Goal: Information Seeking & Learning: Learn about a topic

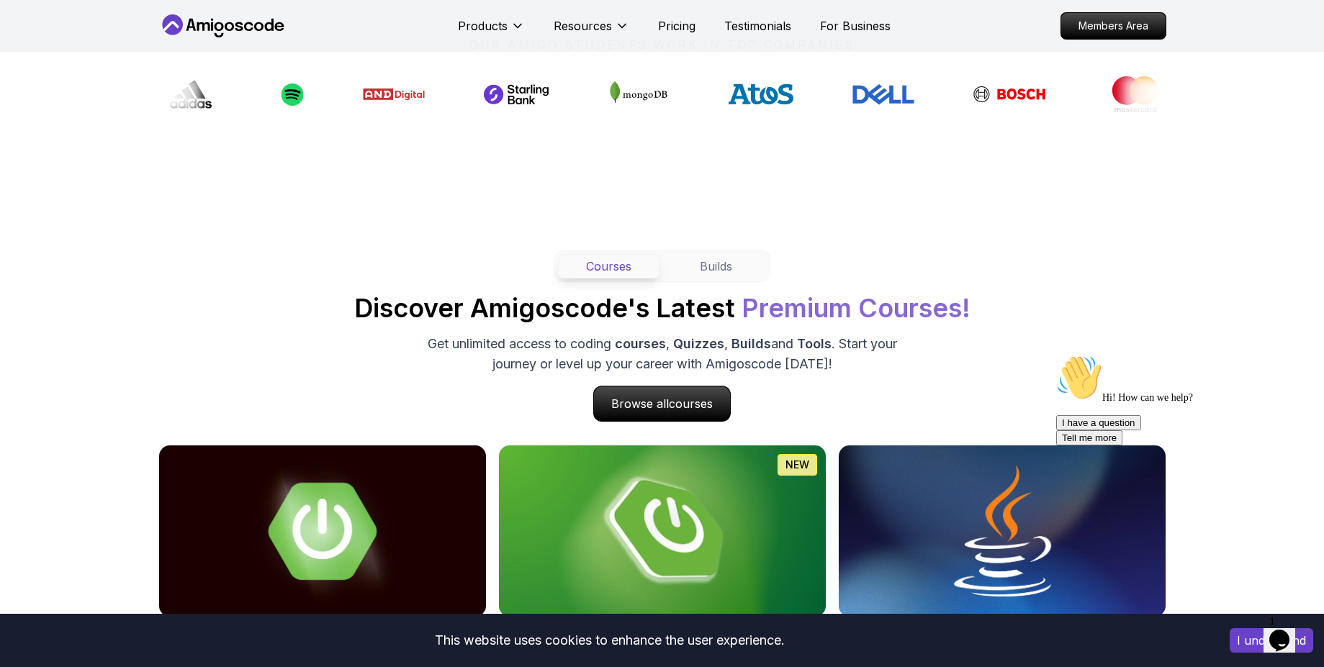
scroll to position [1456, 0]
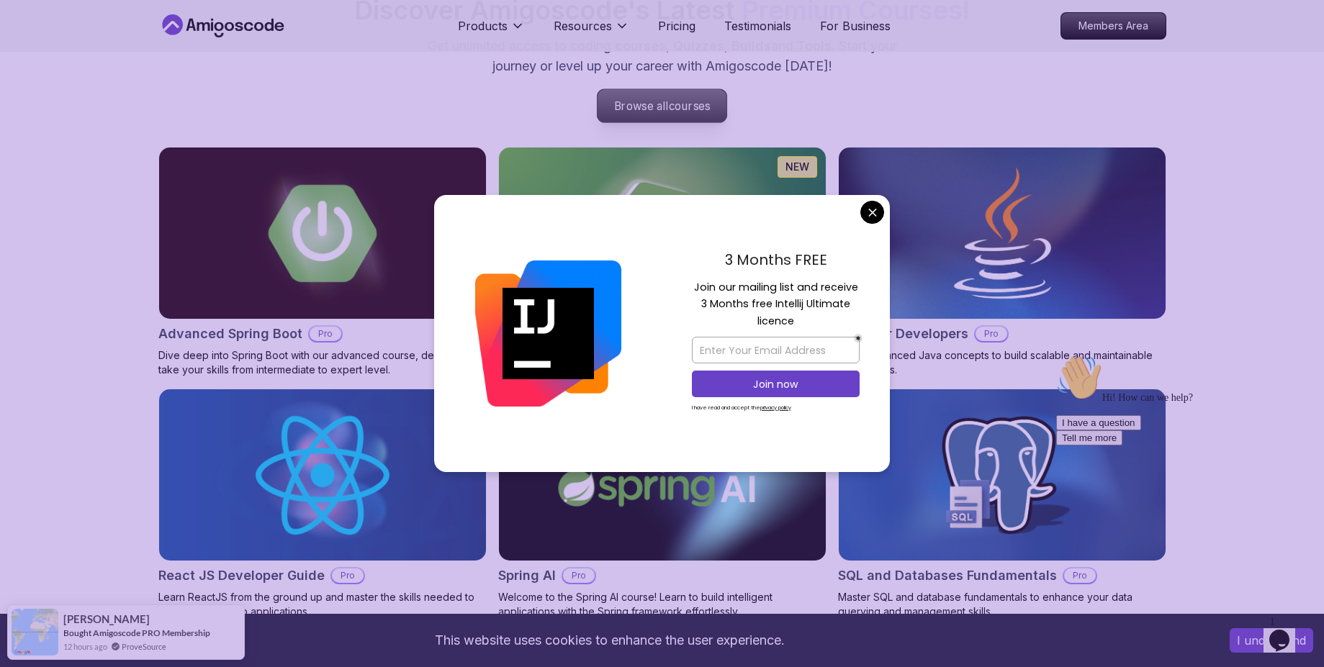
click at [613, 109] on p "Browse all courses" at bounding box center [663, 105] width 130 height 33
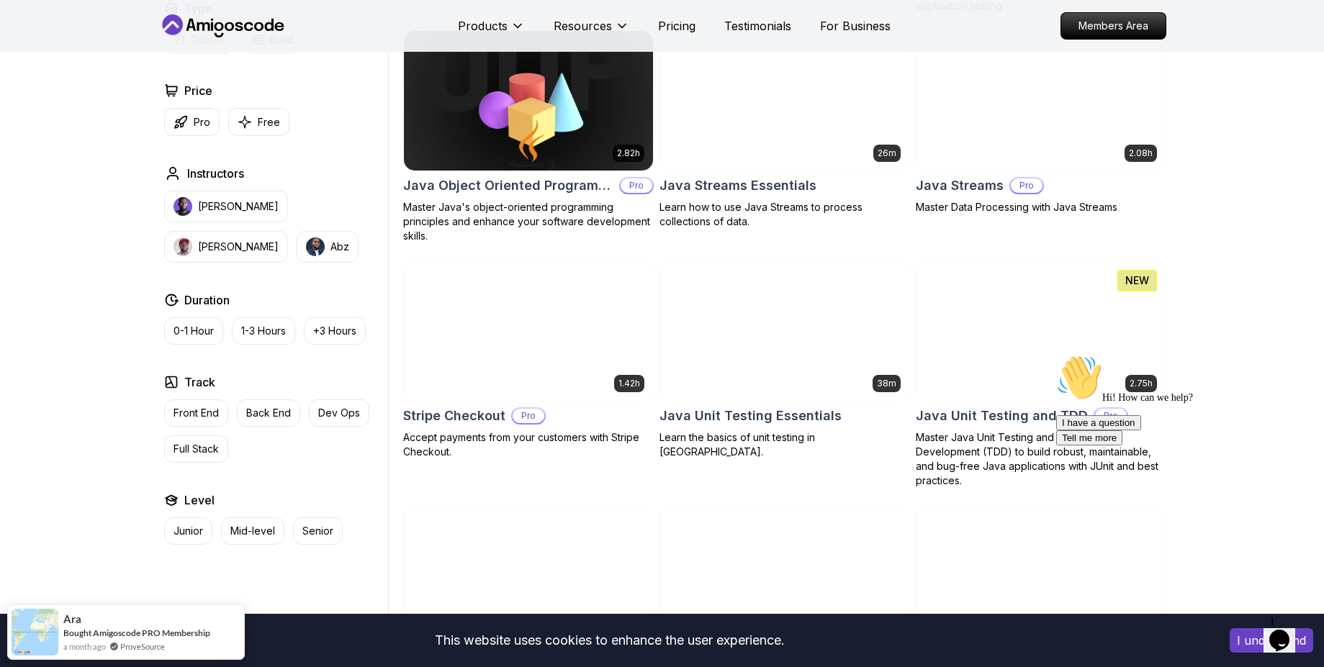
scroll to position [2238, 0]
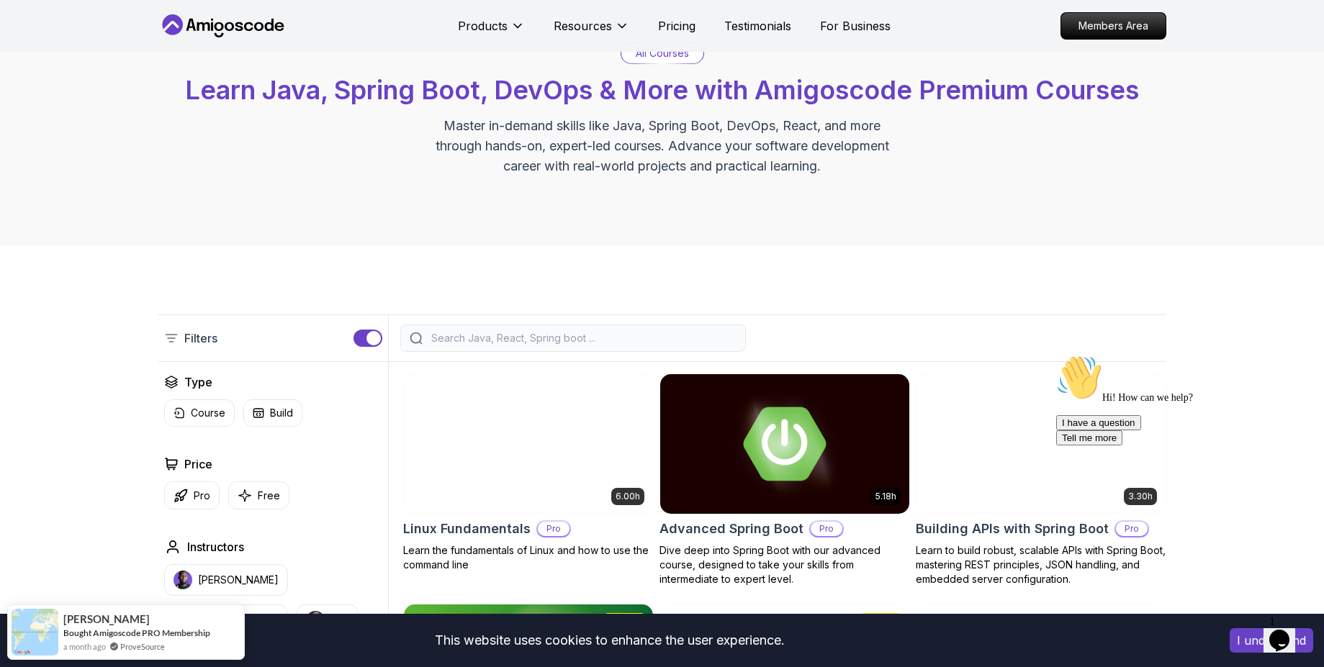
scroll to position [0, 0]
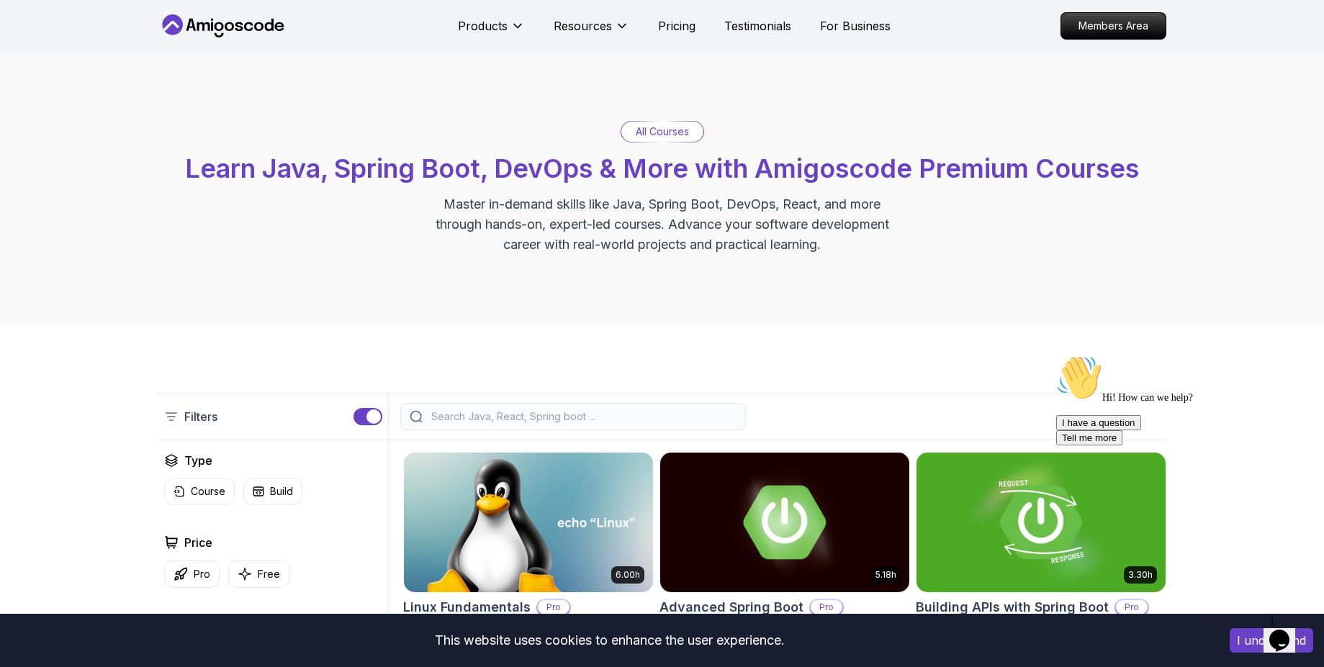
click at [631, 417] on input "search" at bounding box center [582, 417] width 308 height 14
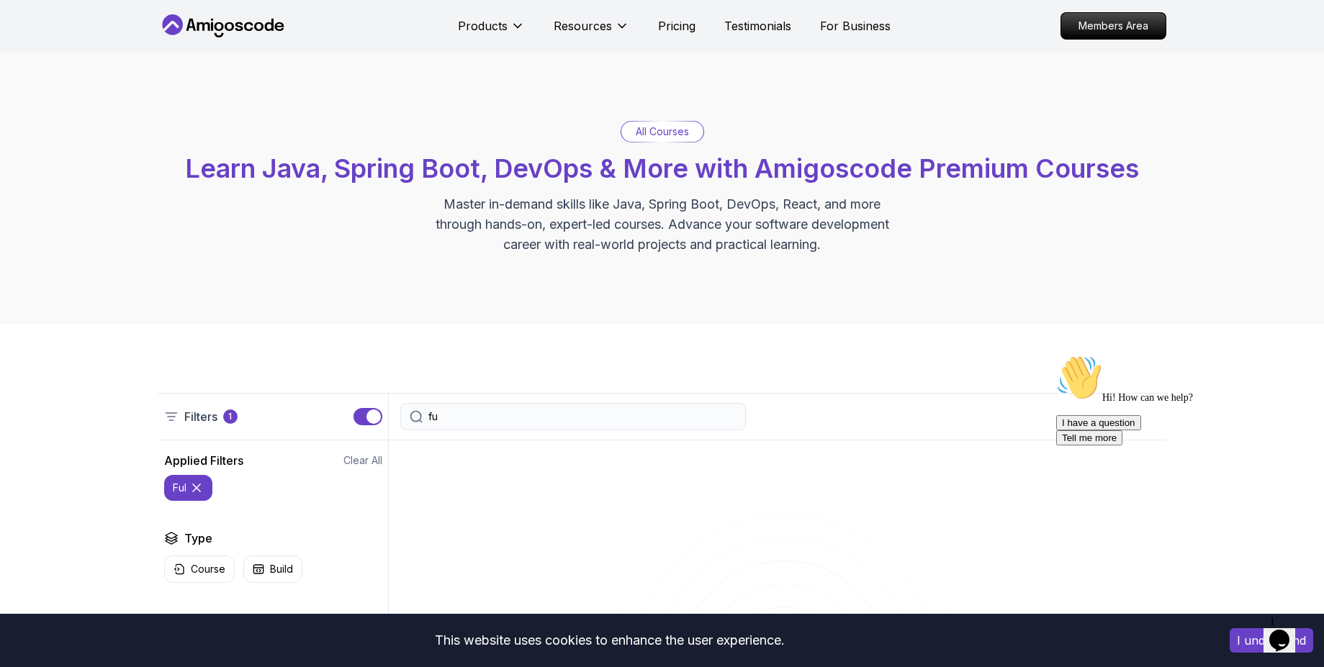
type input "f"
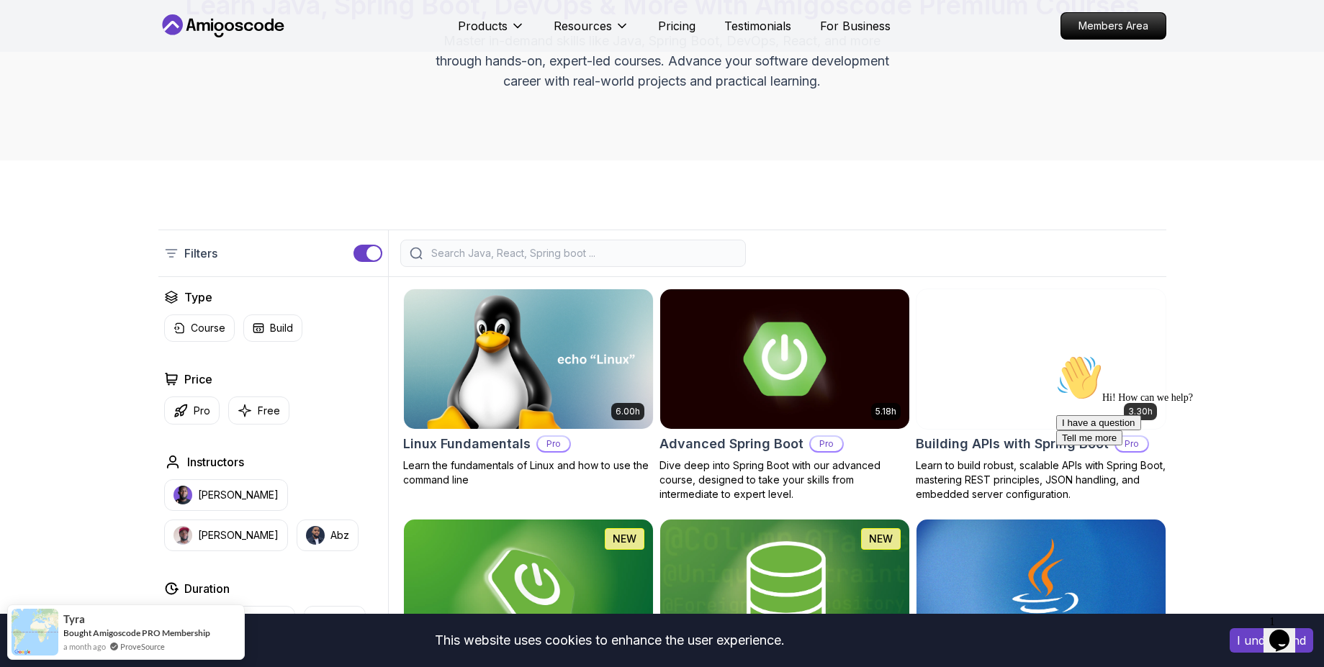
scroll to position [164, 0]
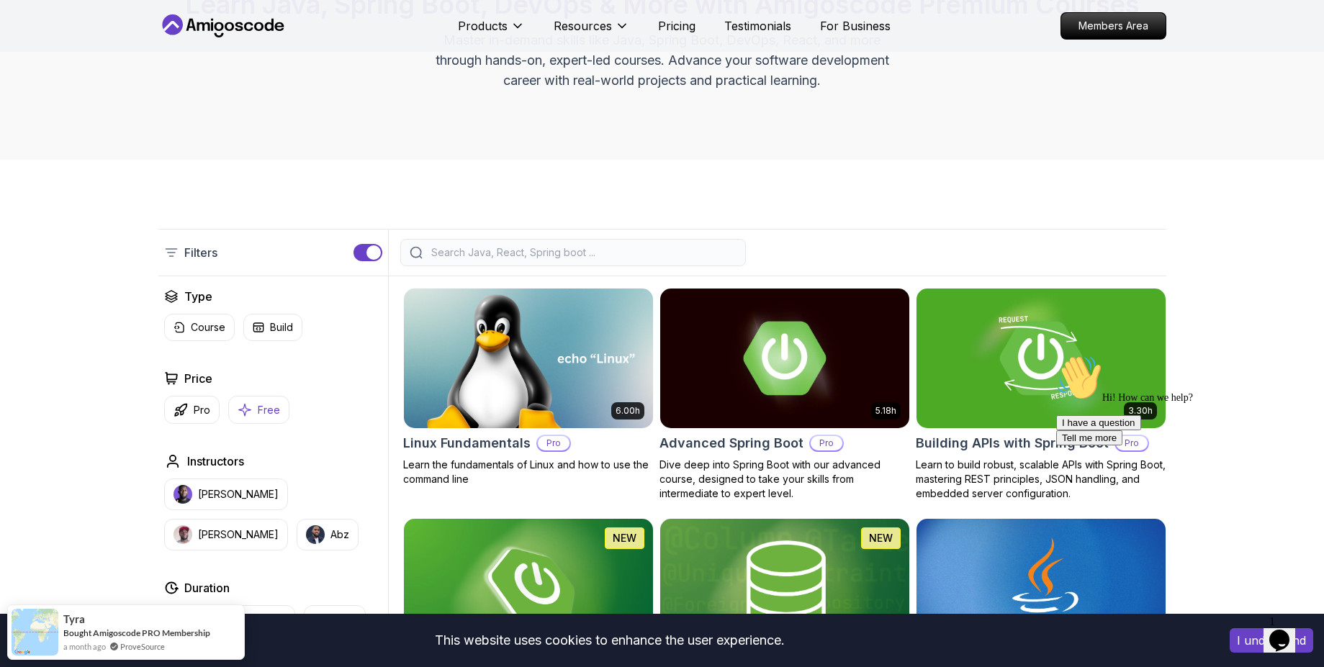
click at [245, 413] on icon "button" at bounding box center [245, 409] width 14 height 15
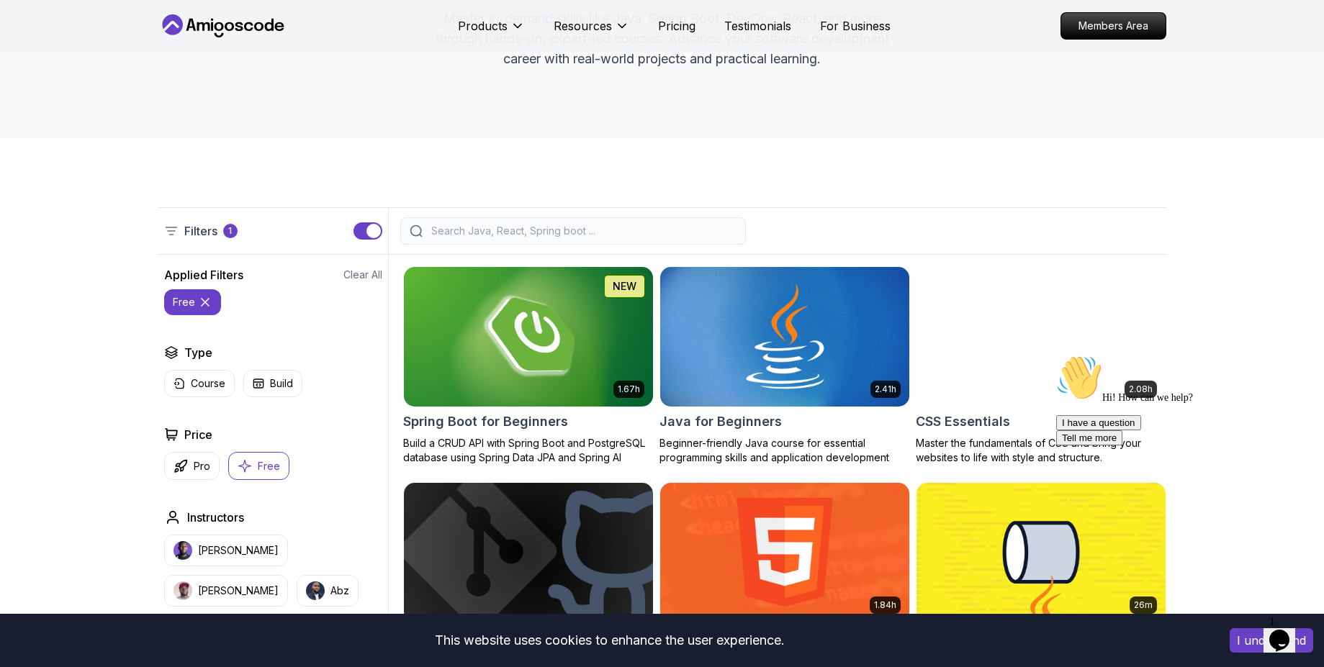
scroll to position [300, 0]
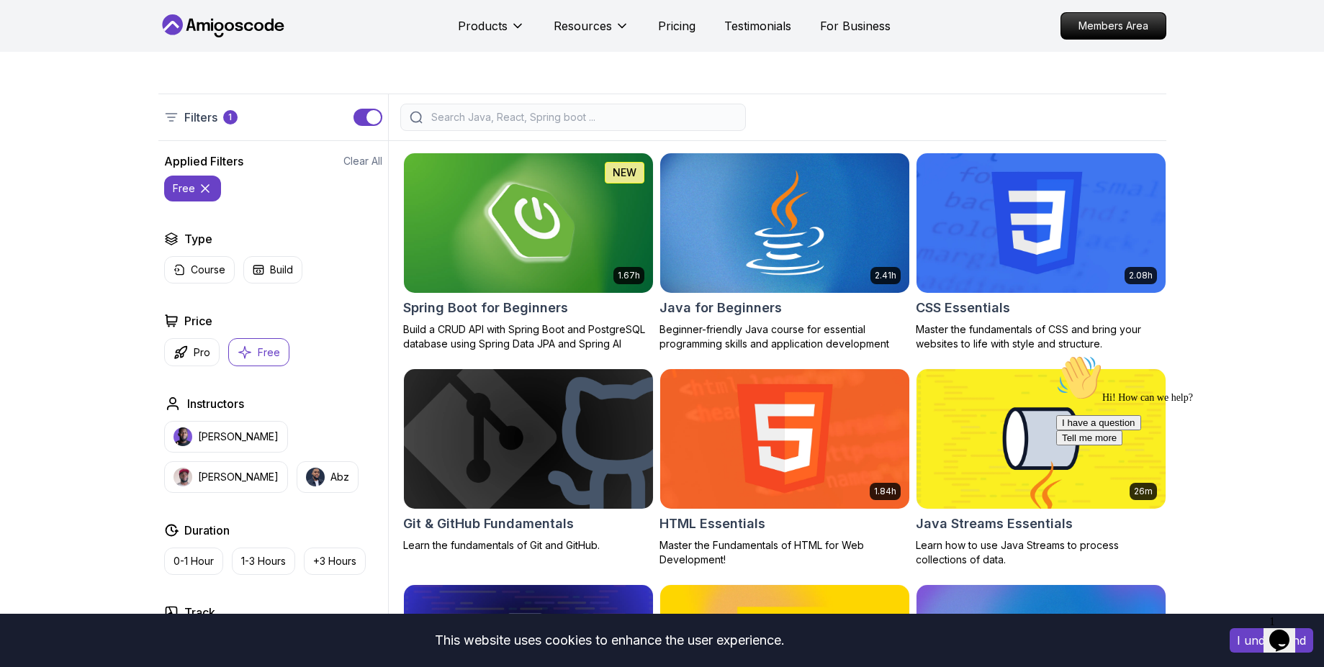
click at [773, 187] on img at bounding box center [784, 223] width 261 height 146
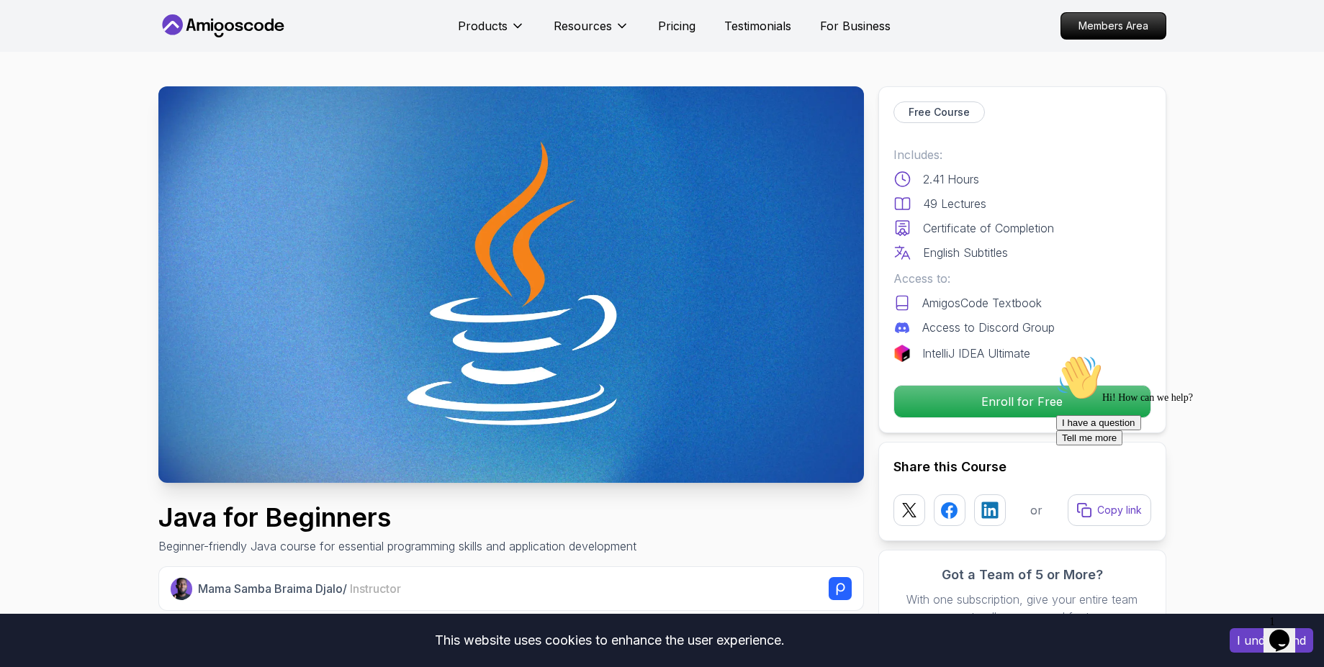
click at [773, 187] on img at bounding box center [511, 284] width 706 height 397
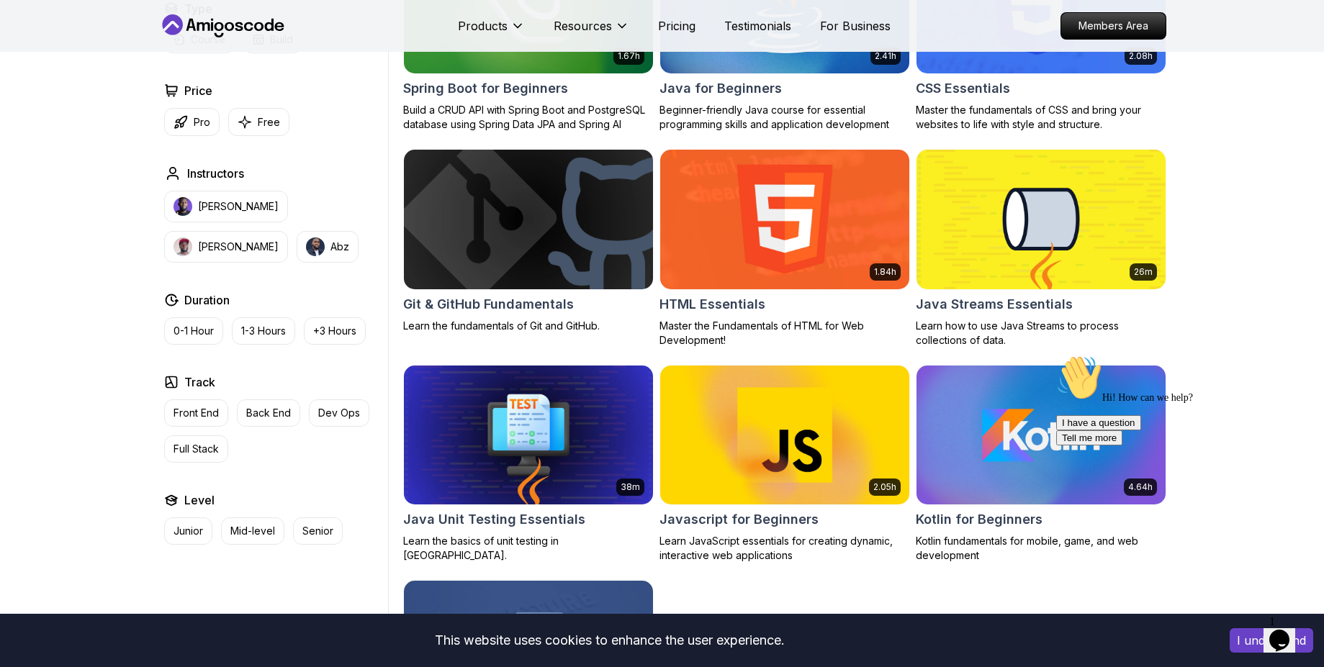
scroll to position [521, 0]
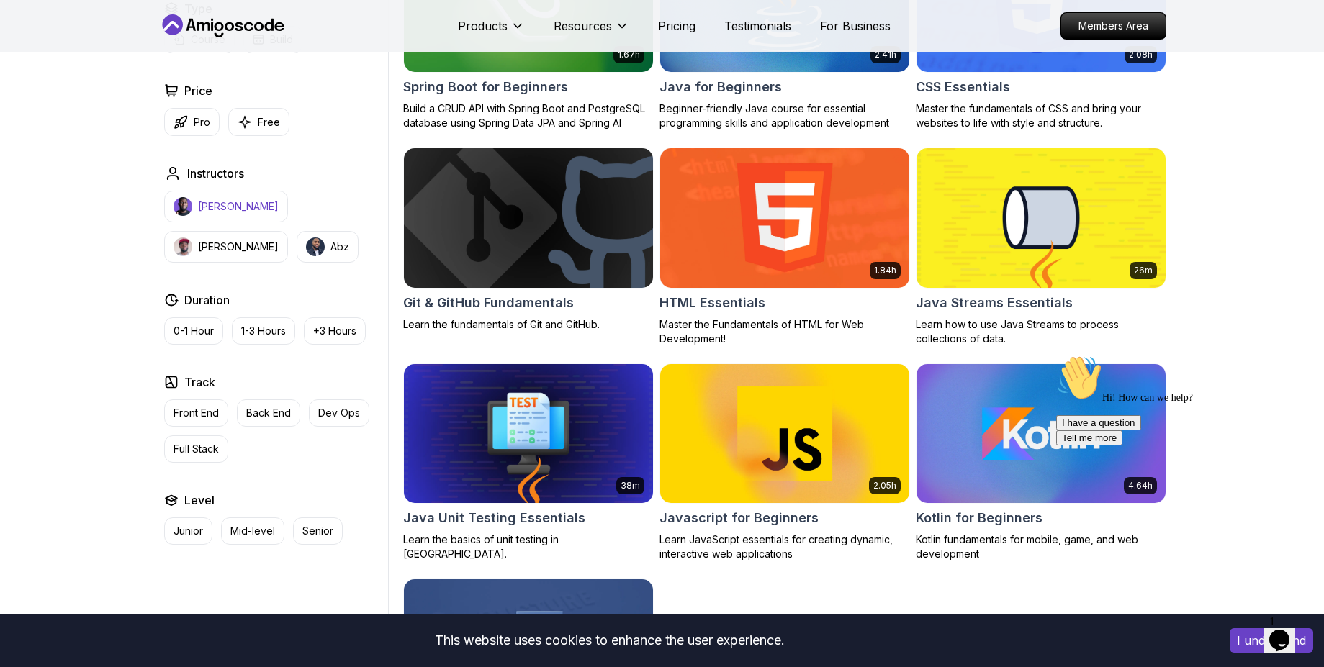
click at [232, 218] on button "[PERSON_NAME]" at bounding box center [226, 207] width 124 height 32
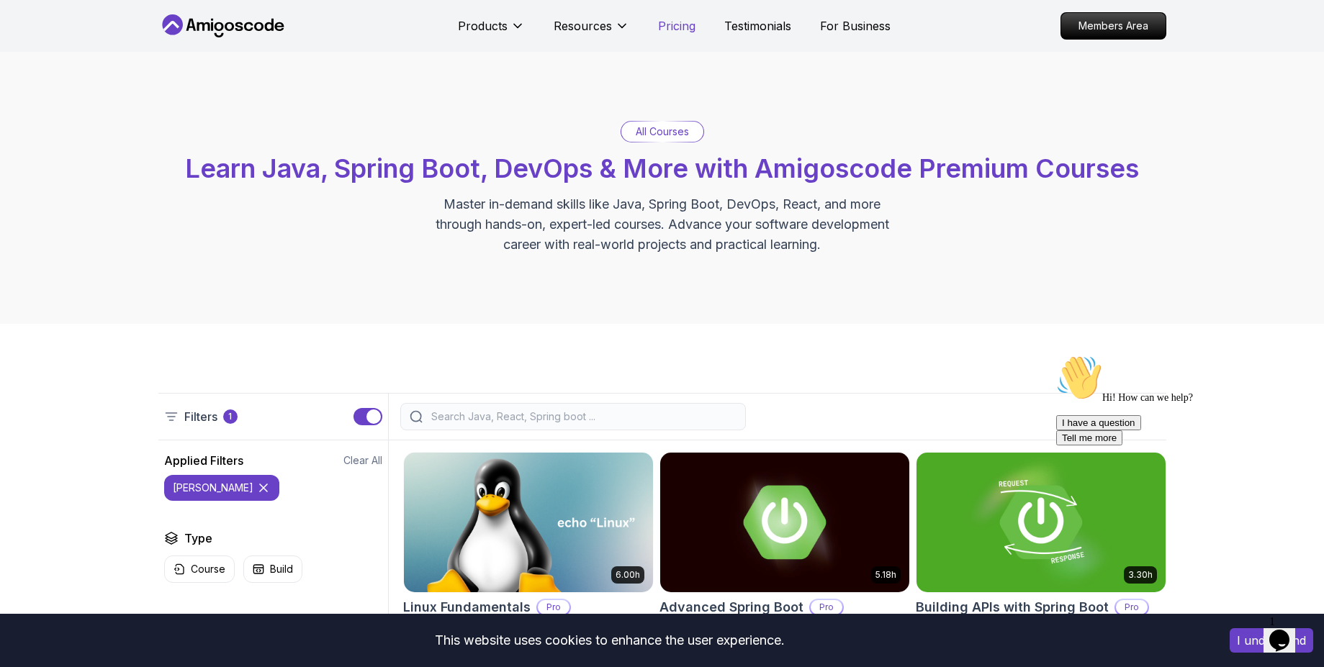
click at [676, 17] on p "Pricing" at bounding box center [676, 25] width 37 height 17
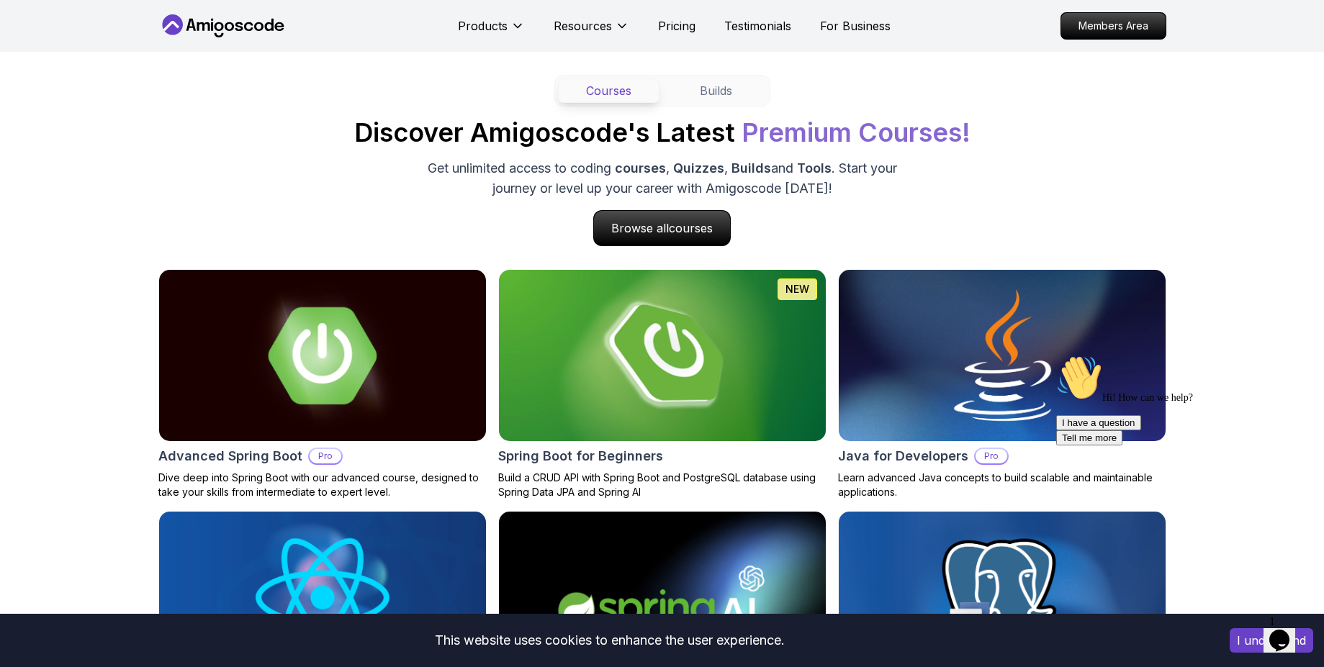
scroll to position [1331, 0]
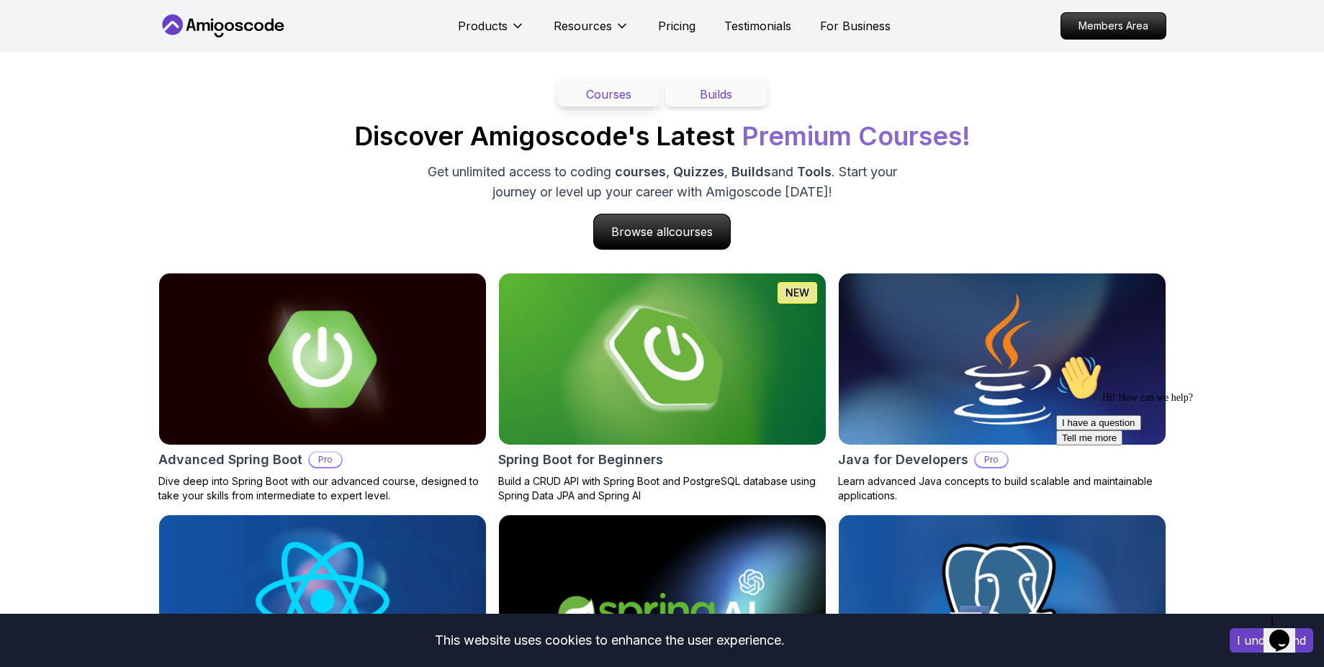
click at [713, 100] on button "Builds" at bounding box center [716, 94] width 102 height 24
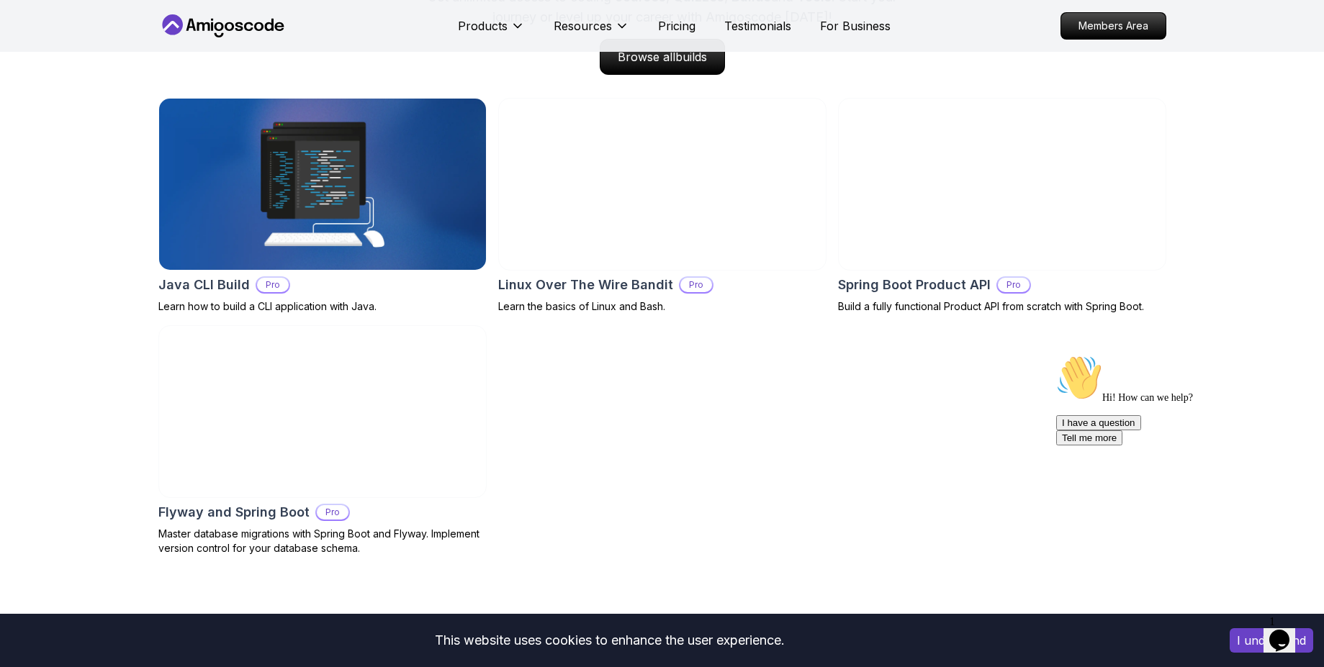
scroll to position [1508, 0]
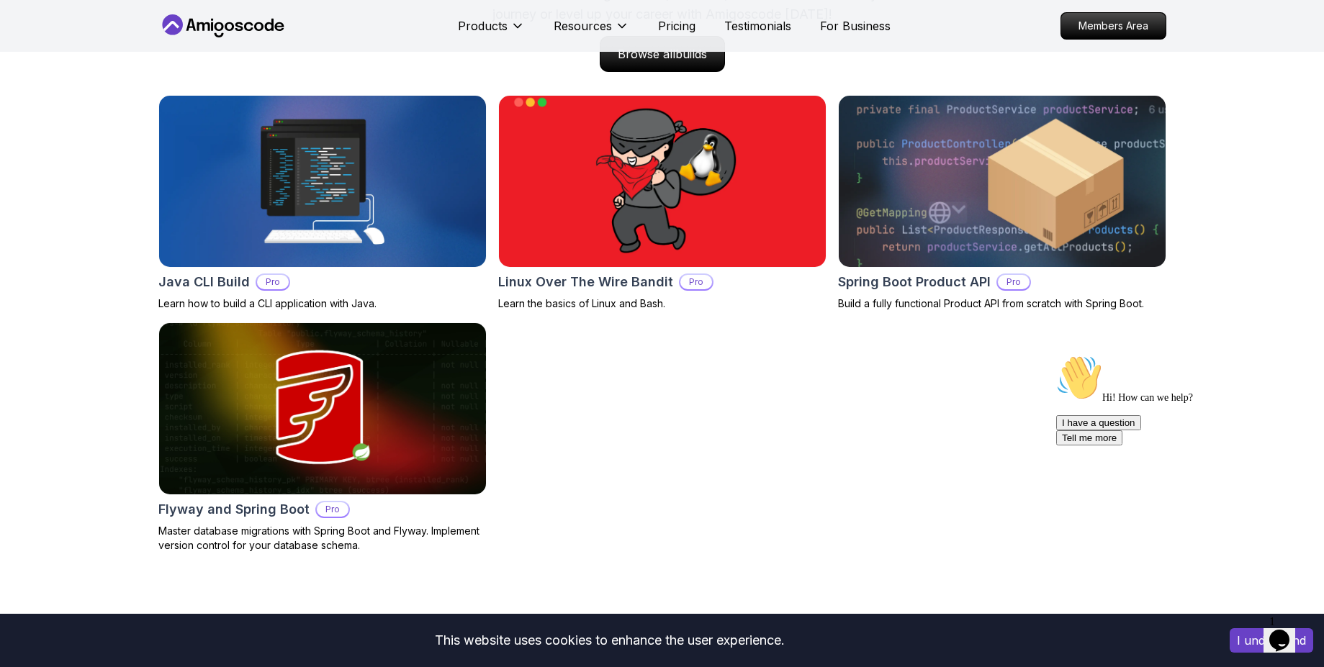
click at [1026, 208] on img at bounding box center [1001, 181] width 343 height 180
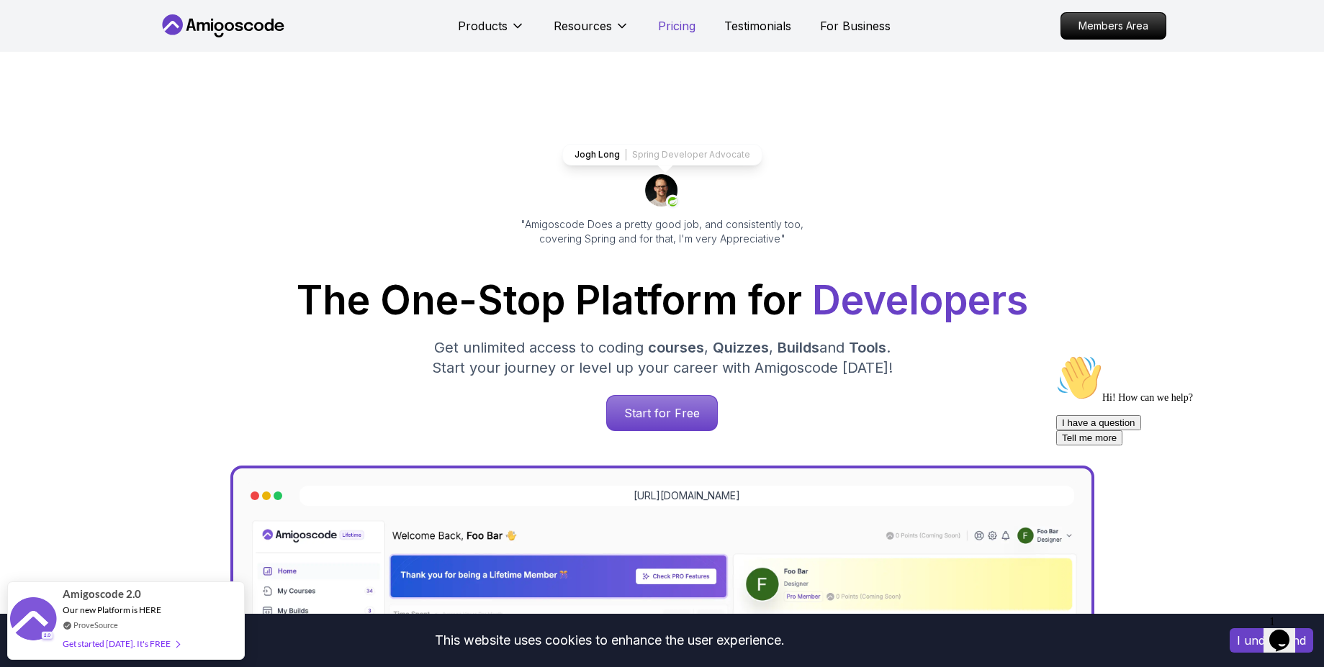
click at [667, 33] on p "Pricing" at bounding box center [676, 25] width 37 height 17
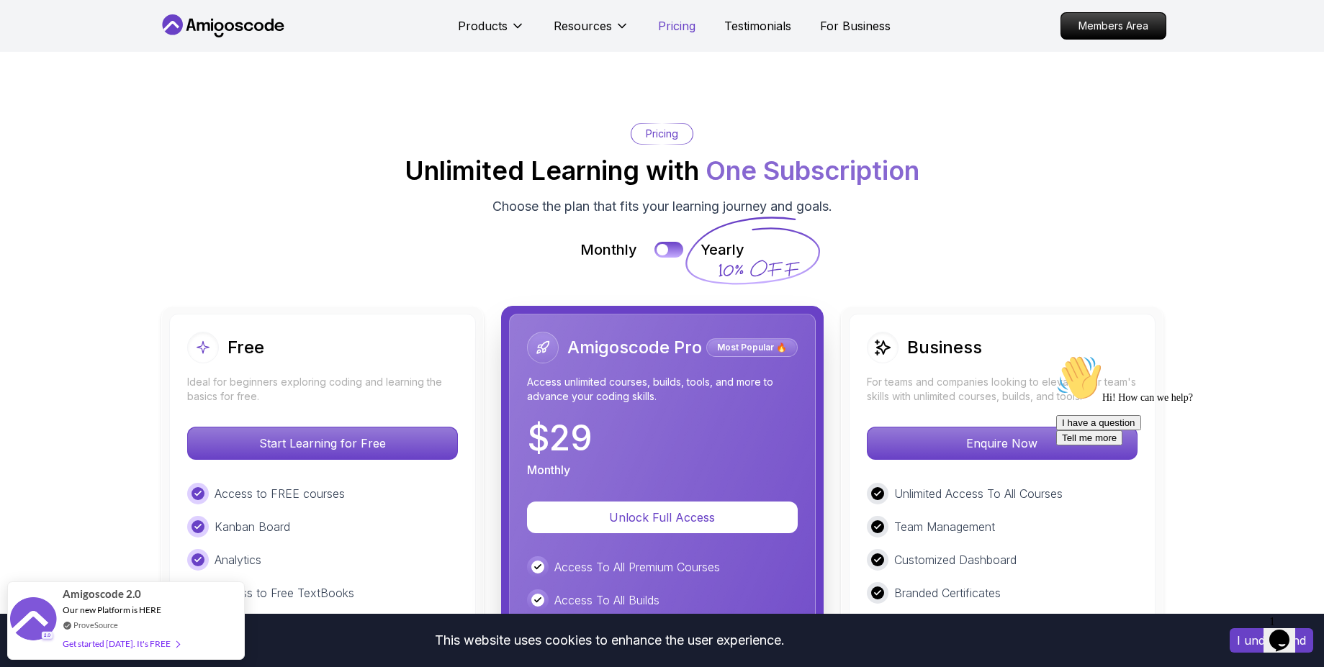
scroll to position [3094, 0]
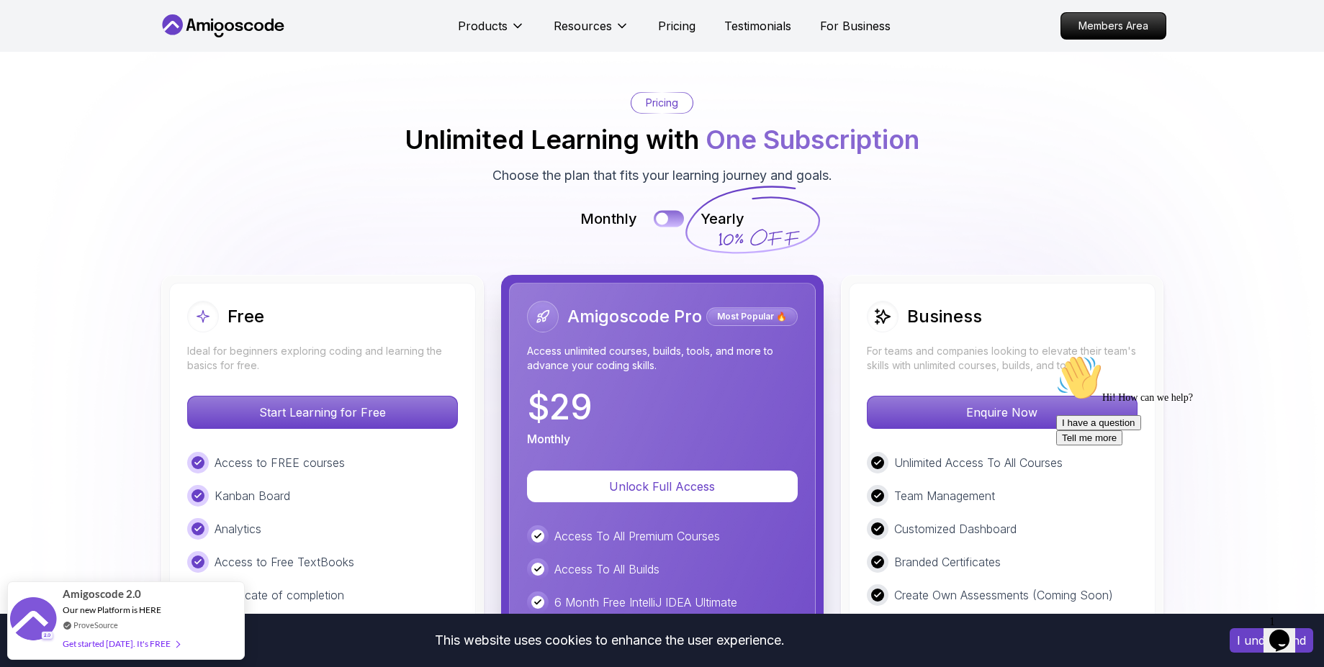
click at [671, 217] on button at bounding box center [669, 218] width 30 height 17
click at [661, 221] on button at bounding box center [669, 218] width 30 height 17
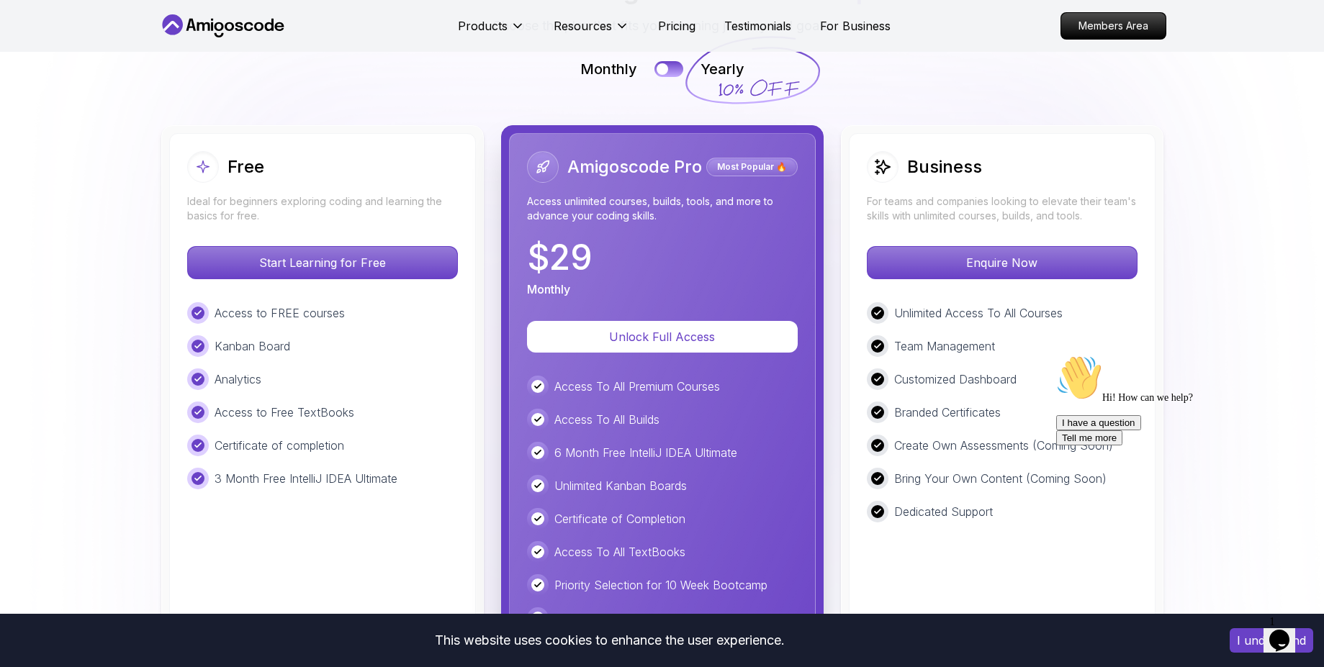
scroll to position [3238, 0]
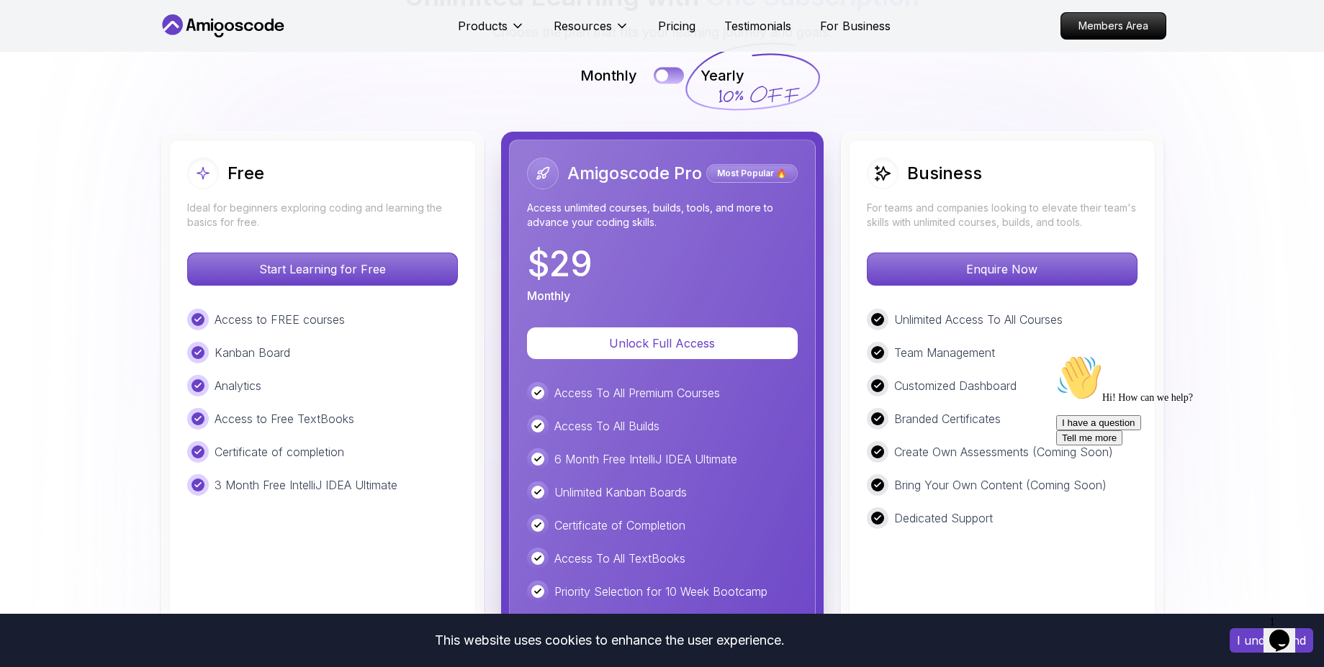
click at [672, 78] on button at bounding box center [669, 75] width 30 height 17
click at [662, 73] on button at bounding box center [669, 75] width 30 height 17
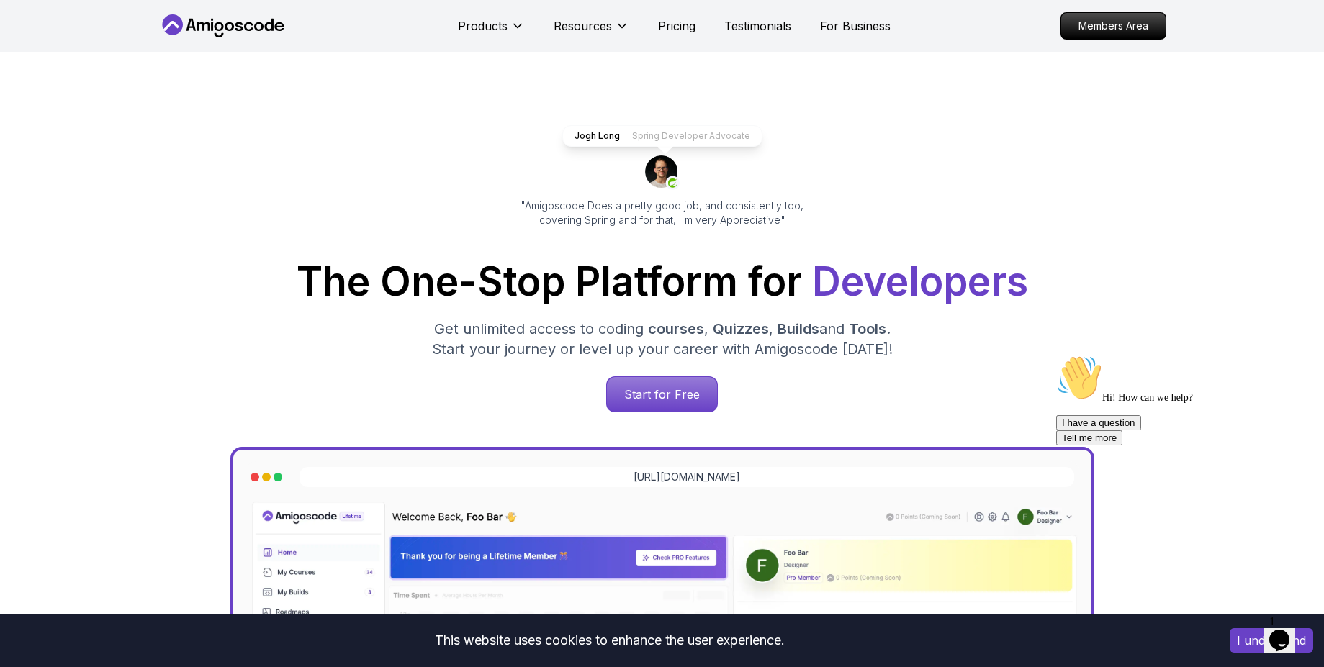
scroll to position [0, 0]
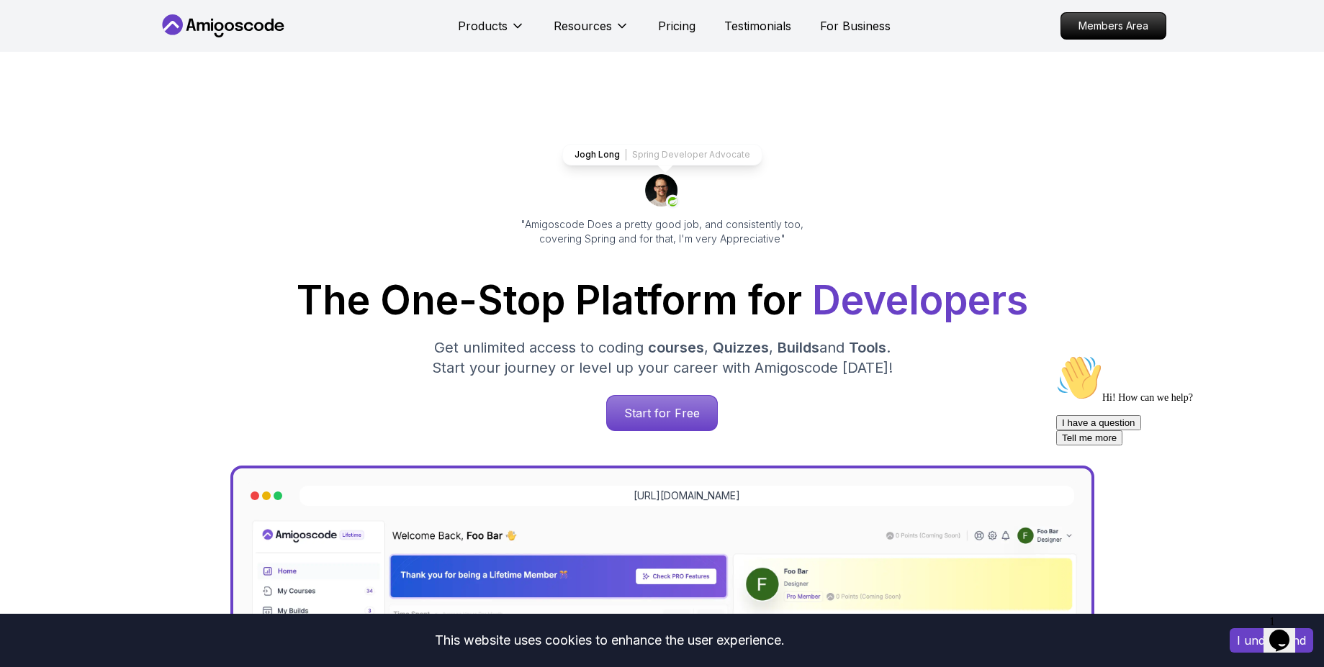
click at [559, 60] on div "Jogh Long Spring Developer Advocate "Amigoscode Does a pretty good job, and con…" at bounding box center [662, 588] width 1008 height 1073
